Goal: Information Seeking & Learning: Check status

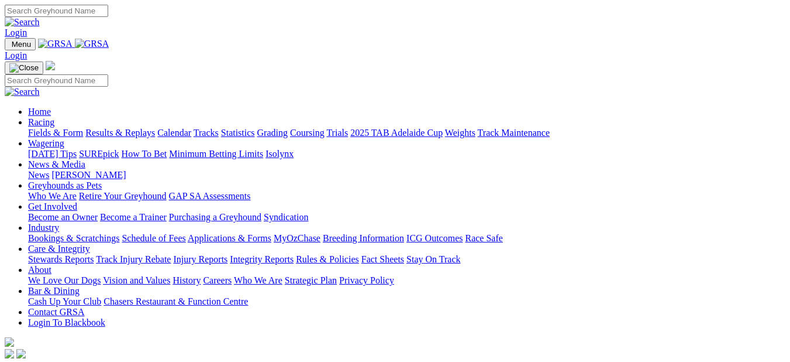
click at [145, 128] on link "Results & Replays" at bounding box center [120, 133] width 70 height 10
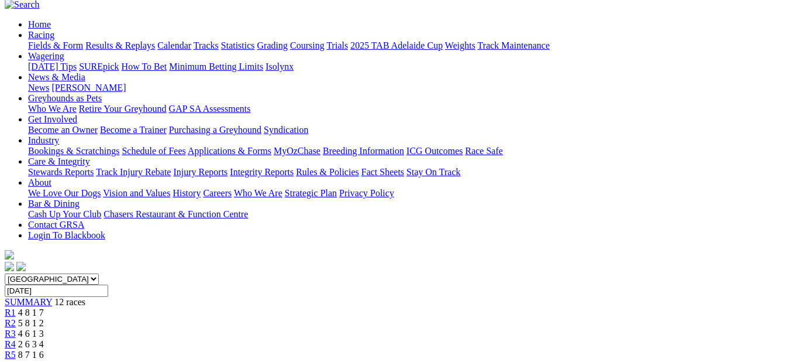
scroll to position [94, 0]
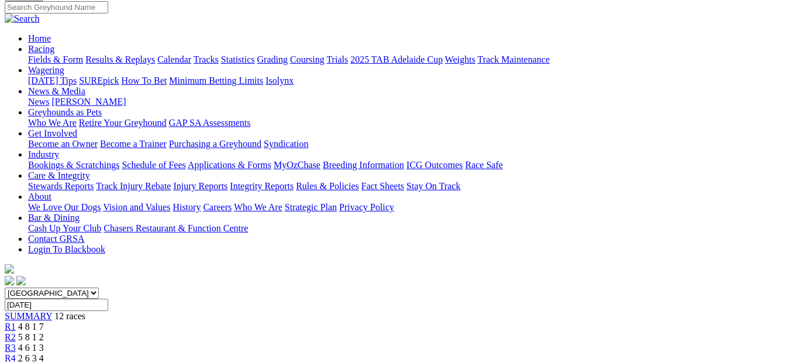
click at [190, 332] on div "R2 5 8 1 2" at bounding box center [395, 337] width 781 height 11
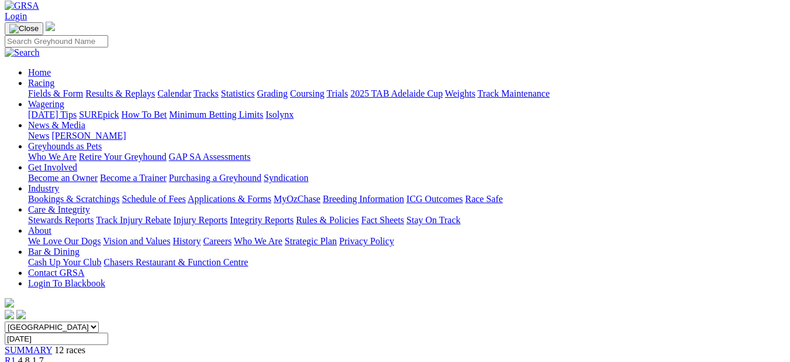
scroll to position [53, 0]
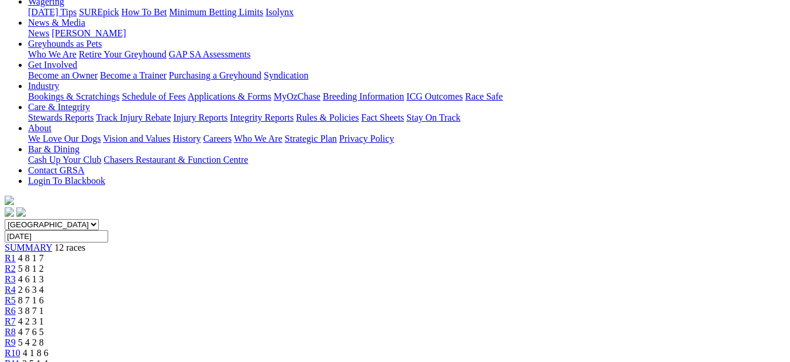
scroll to position [149, 0]
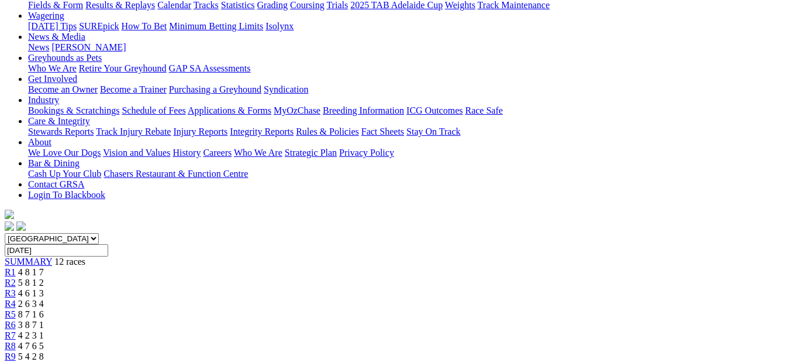
click at [16, 298] on link "R4" at bounding box center [10, 303] width 11 height 10
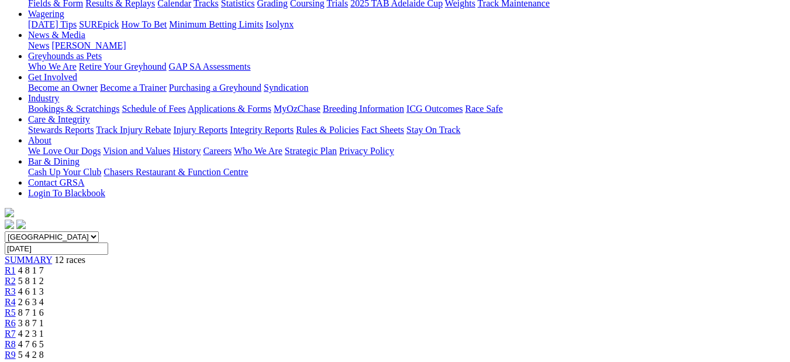
scroll to position [138, 0]
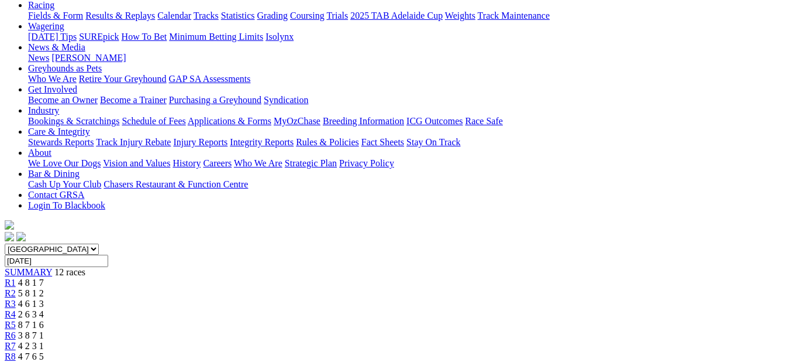
click at [16, 319] on link "R5" at bounding box center [10, 324] width 11 height 10
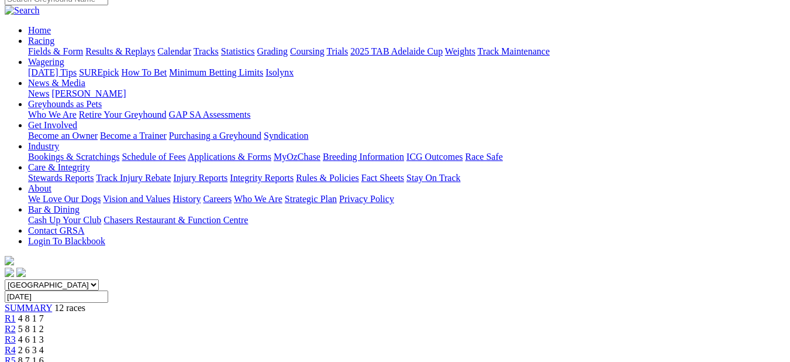
scroll to position [97, 0]
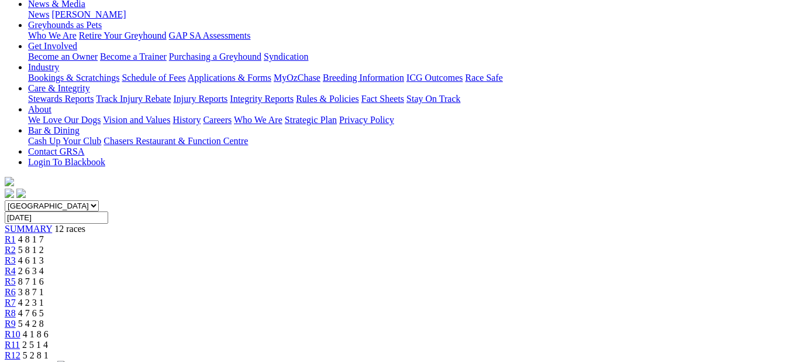
scroll to position [172, 0]
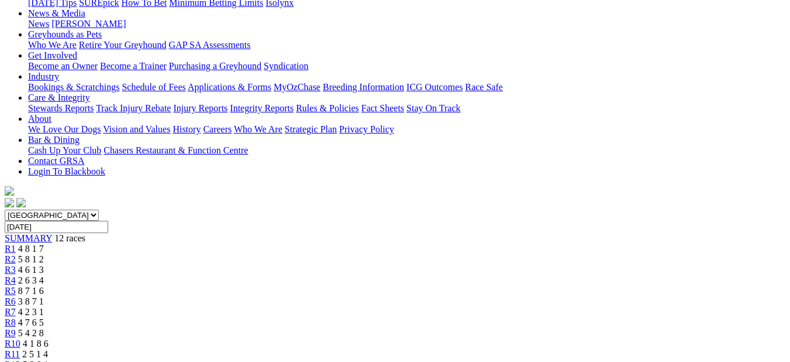
click at [44, 307] on span "4 2 3 1" at bounding box center [31, 312] width 26 height 10
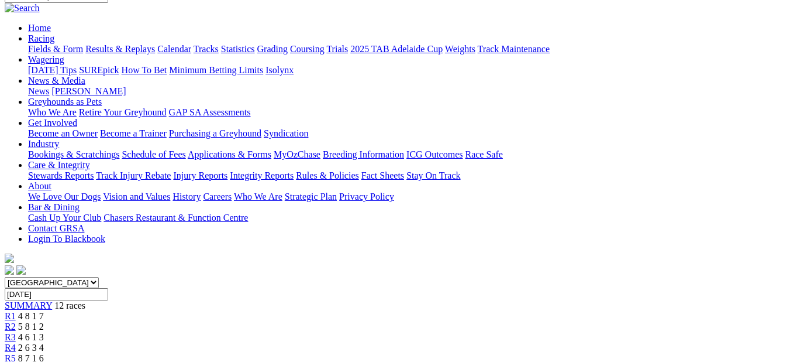
scroll to position [97, 0]
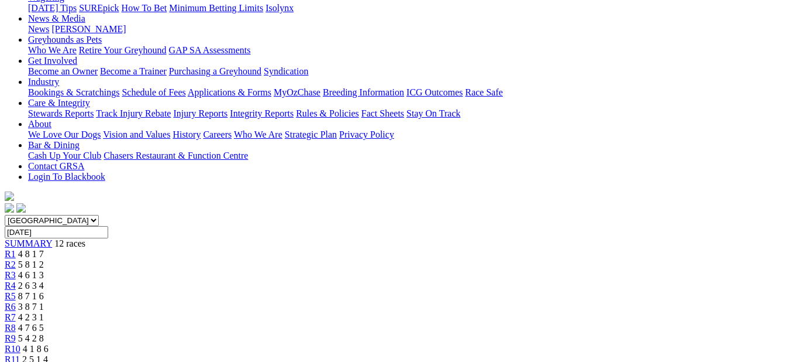
scroll to position [154, 0]
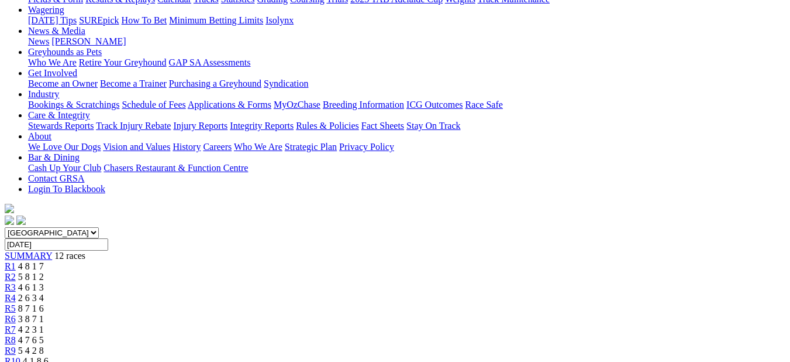
click at [16, 345] on span "R9" at bounding box center [10, 350] width 11 height 10
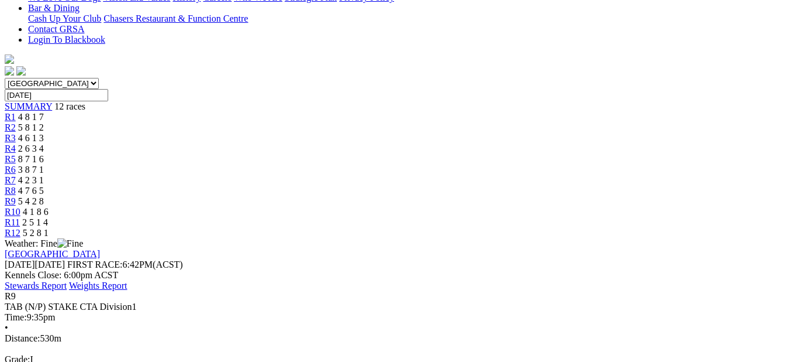
scroll to position [308, 0]
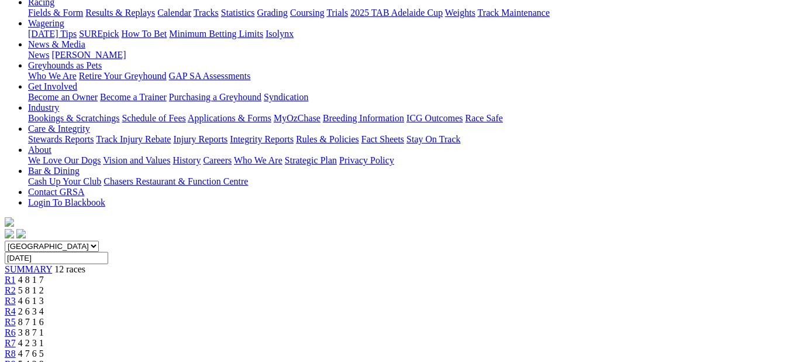
scroll to position [127, 0]
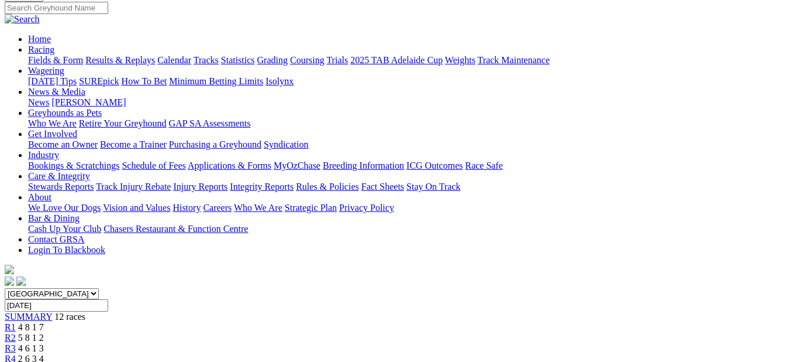
scroll to position [91, 0]
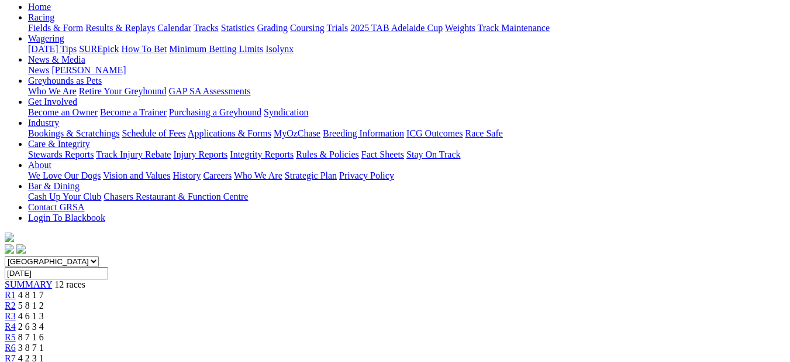
scroll to position [117, 0]
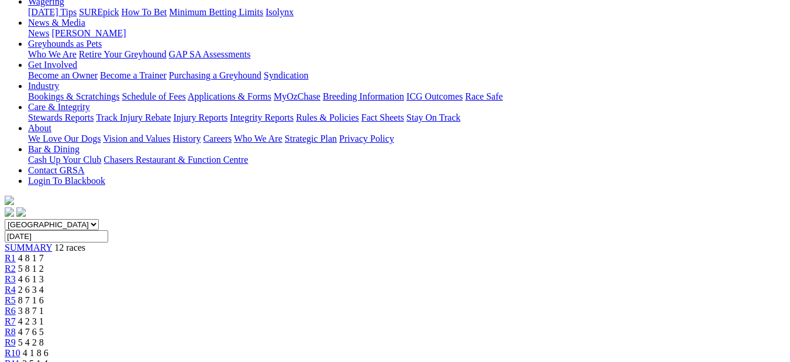
scroll to position [140, 0]
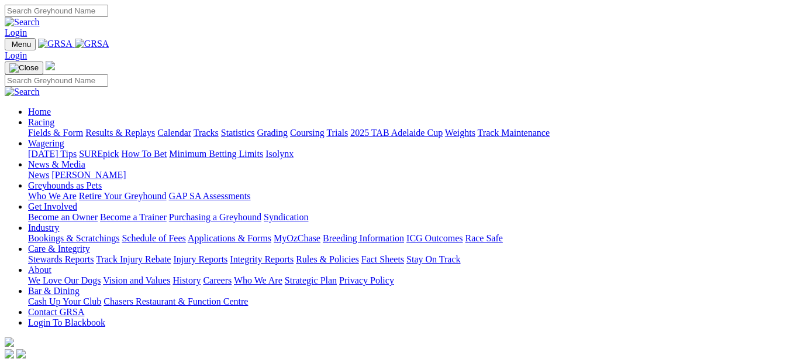
click at [142, 128] on link "Results & Replays" at bounding box center [120, 133] width 70 height 10
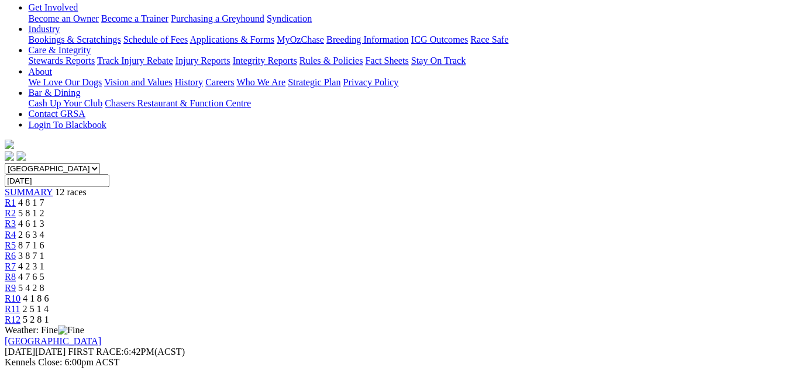
scroll to position [225, 0]
